Goal: Participate in discussion

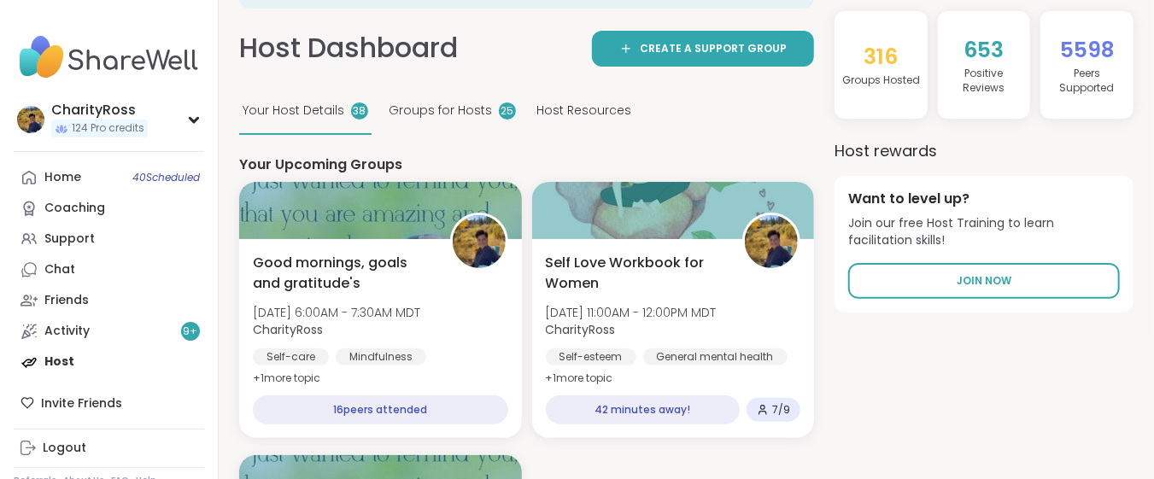
scroll to position [227, 0]
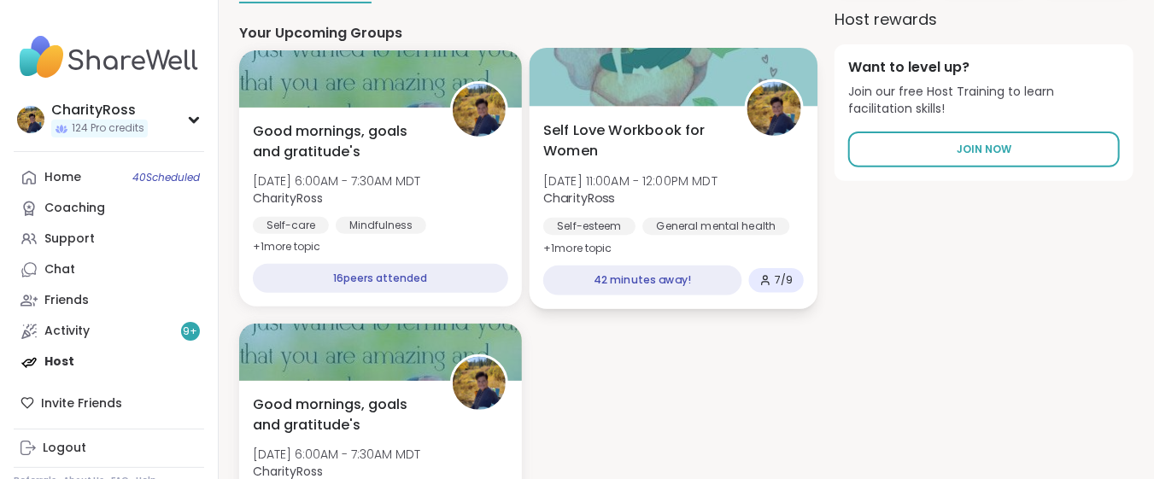
click at [667, 245] on div "Self Love Workbook for Women [DATE] 11:00AM - 12:00PM MDT CharityRoss Self-este…" at bounding box center [673, 207] width 288 height 203
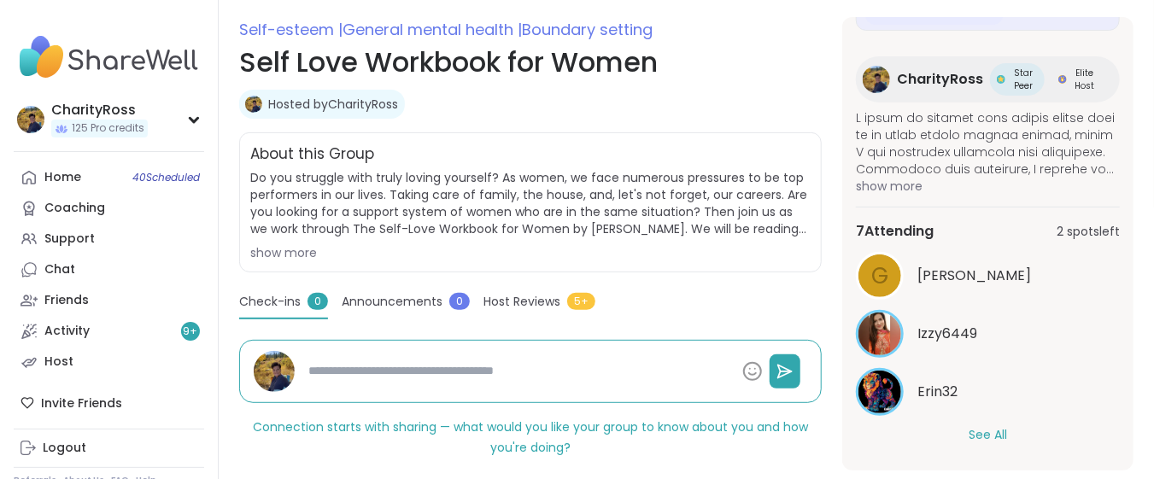
click at [976, 437] on button "See All" at bounding box center [988, 435] width 38 height 18
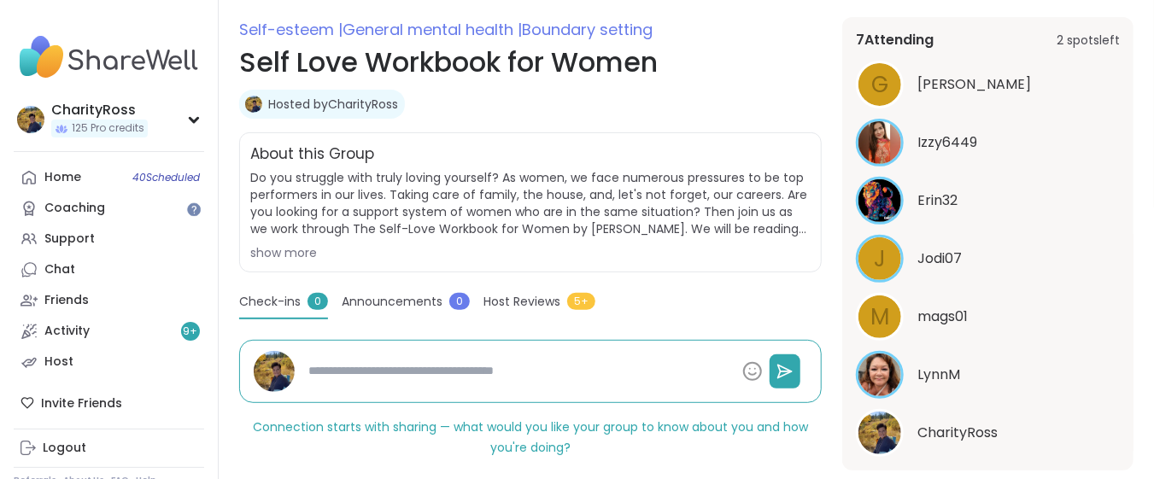
scroll to position [478, 0]
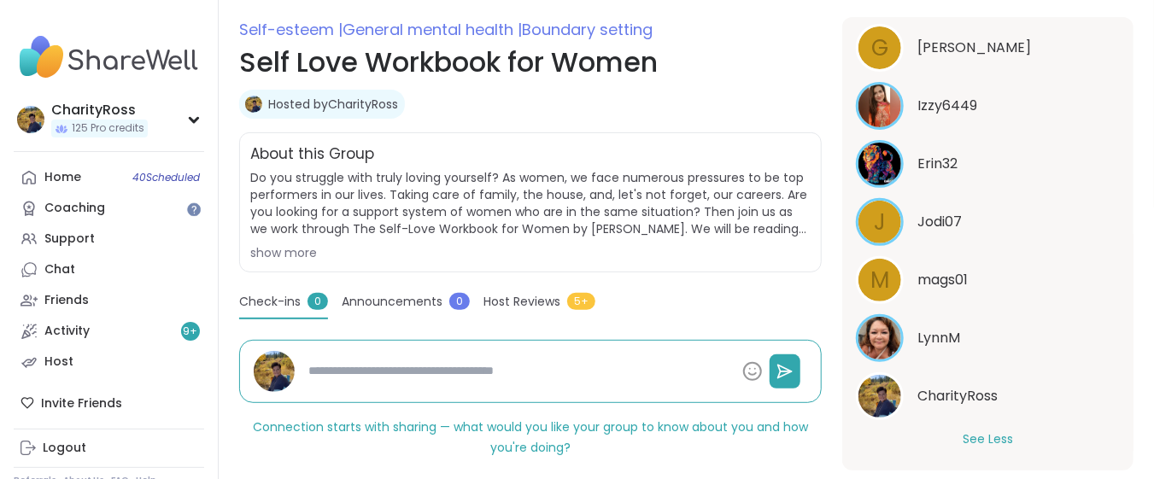
click at [976, 437] on button "See Less" at bounding box center [988, 440] width 50 height 18
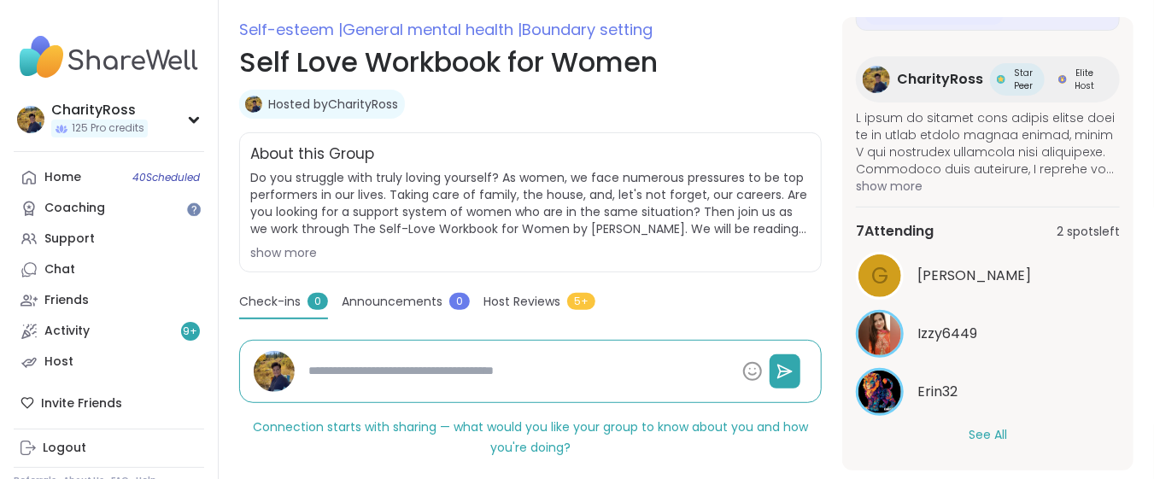
type textarea "*"
